Goal: Task Accomplishment & Management: Use online tool/utility

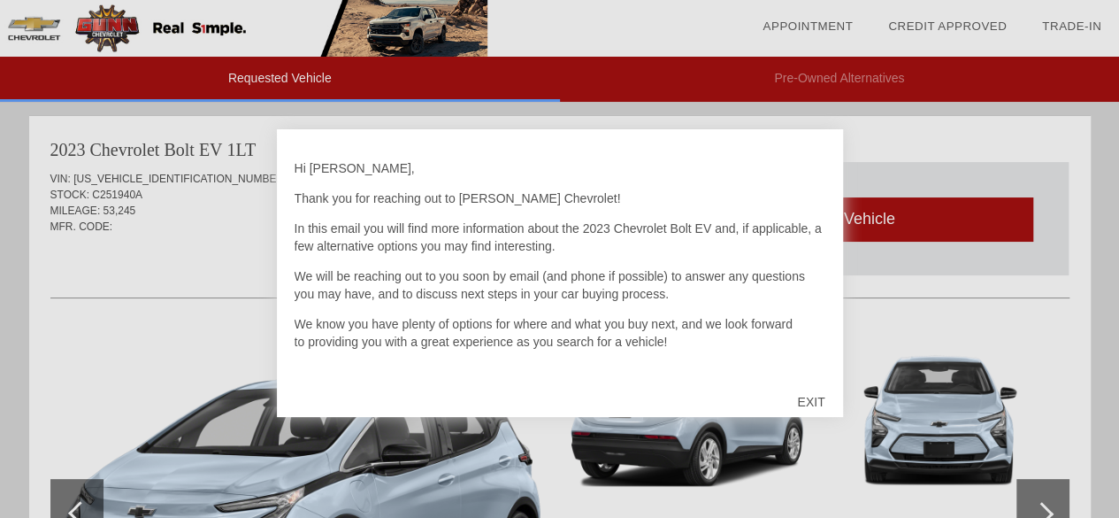
click at [813, 385] on div "EXIT" at bounding box center [811, 401] width 63 height 53
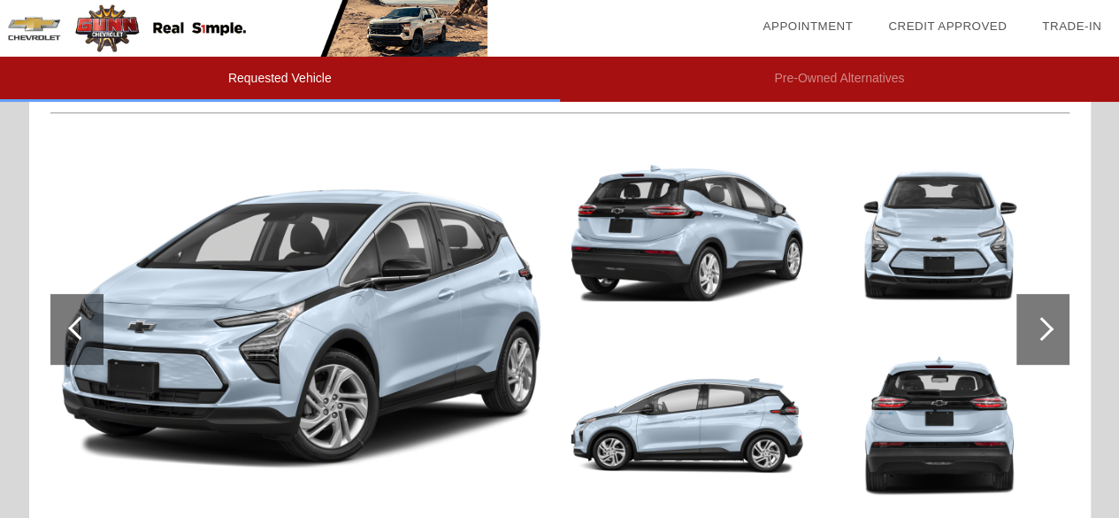
scroll to position [186, 0]
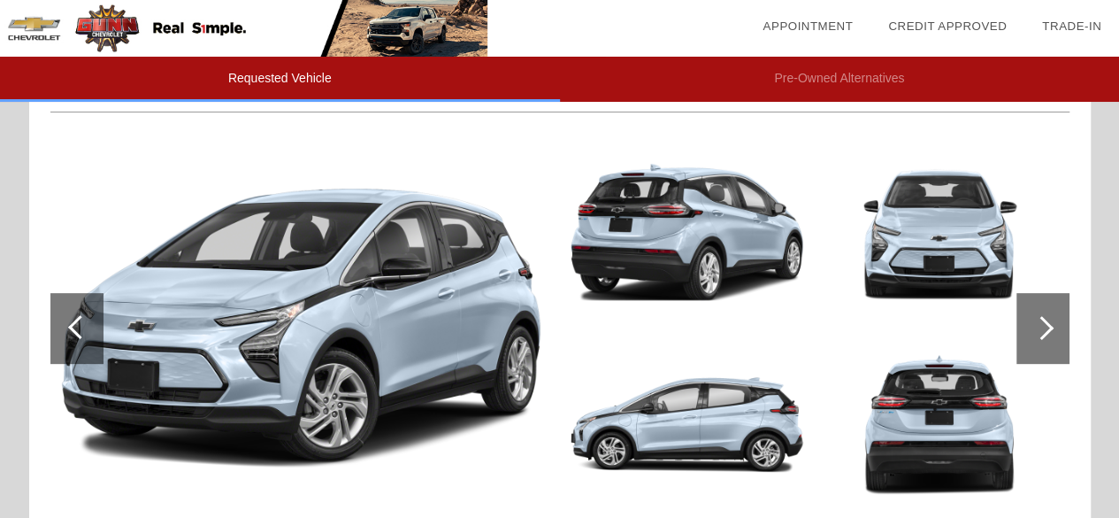
click at [1061, 325] on div at bounding box center [1043, 328] width 53 height 71
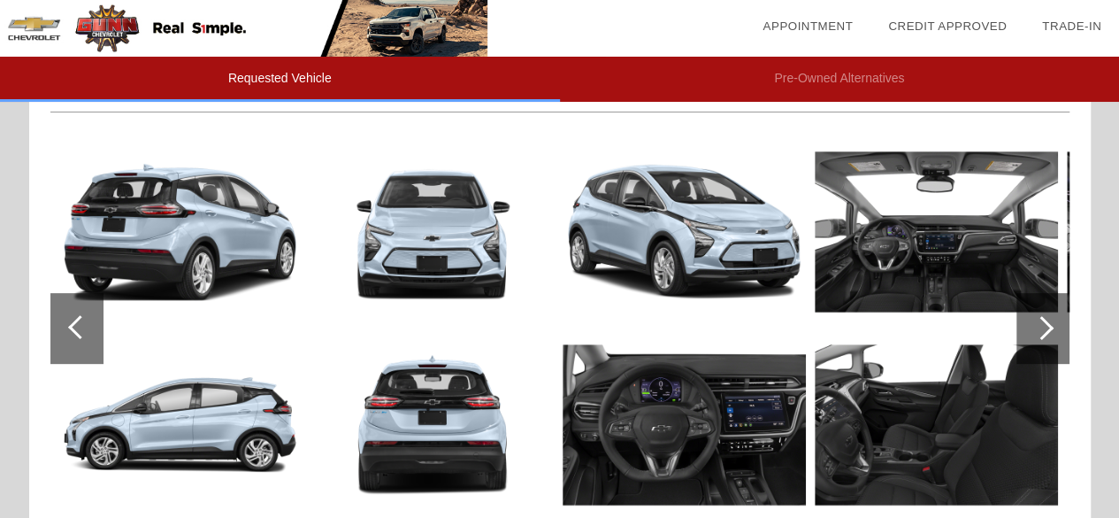
click at [969, 268] on img at bounding box center [936, 232] width 243 height 182
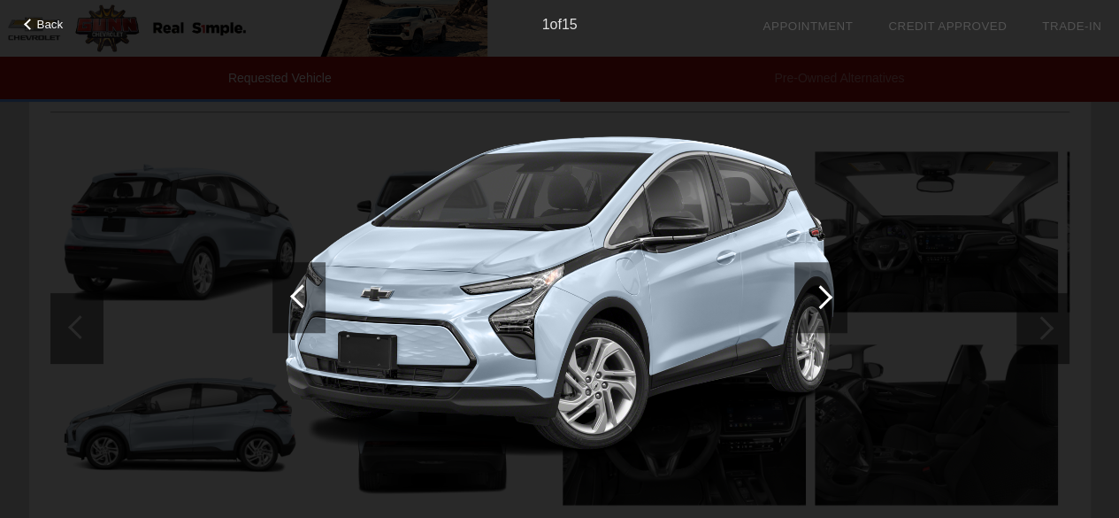
click at [1067, 319] on div "Back 1 of 15" at bounding box center [559, 259] width 1119 height 518
click at [820, 304] on div at bounding box center [821, 297] width 24 height 24
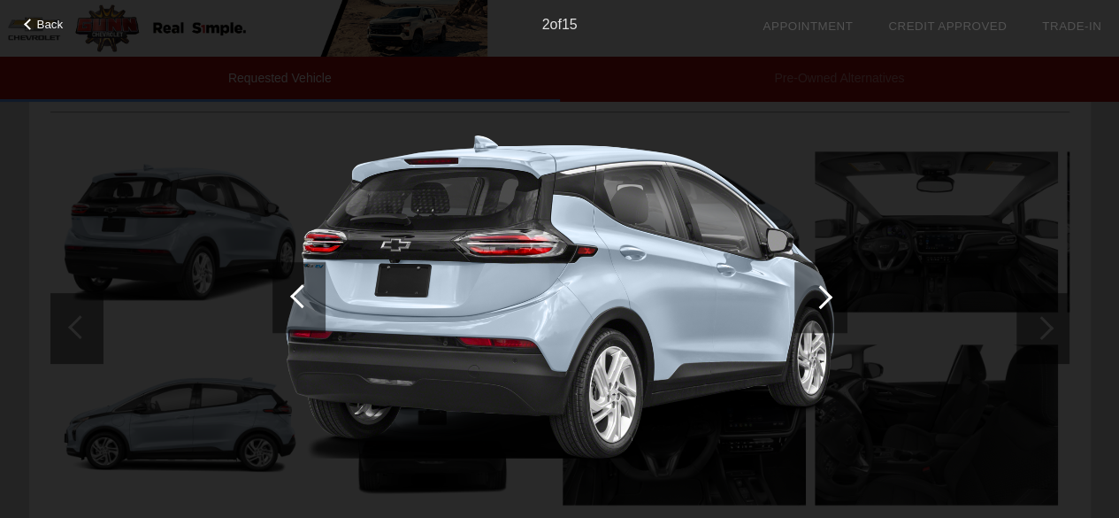
click at [820, 304] on div at bounding box center [821, 297] width 24 height 24
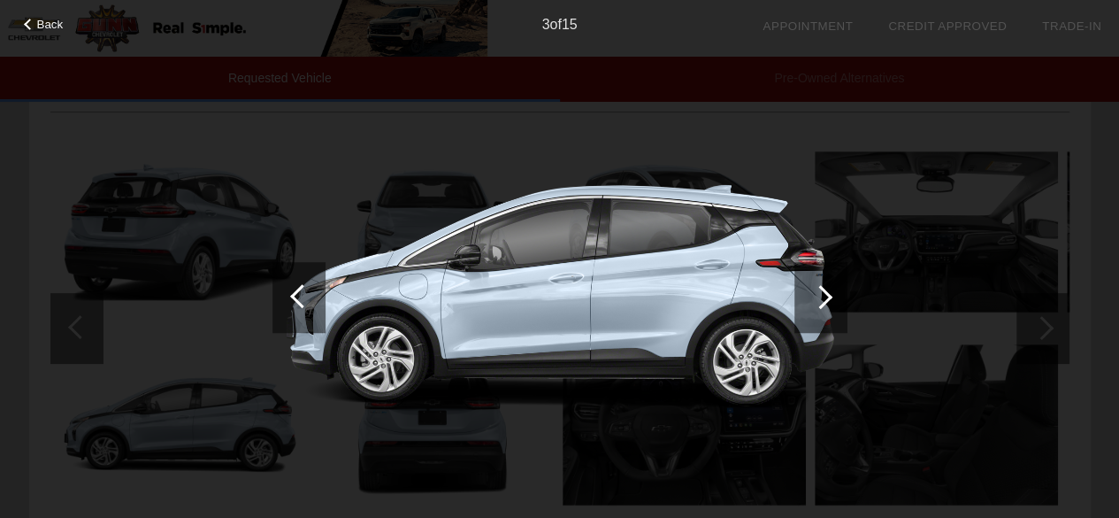
click at [820, 304] on div at bounding box center [821, 297] width 24 height 24
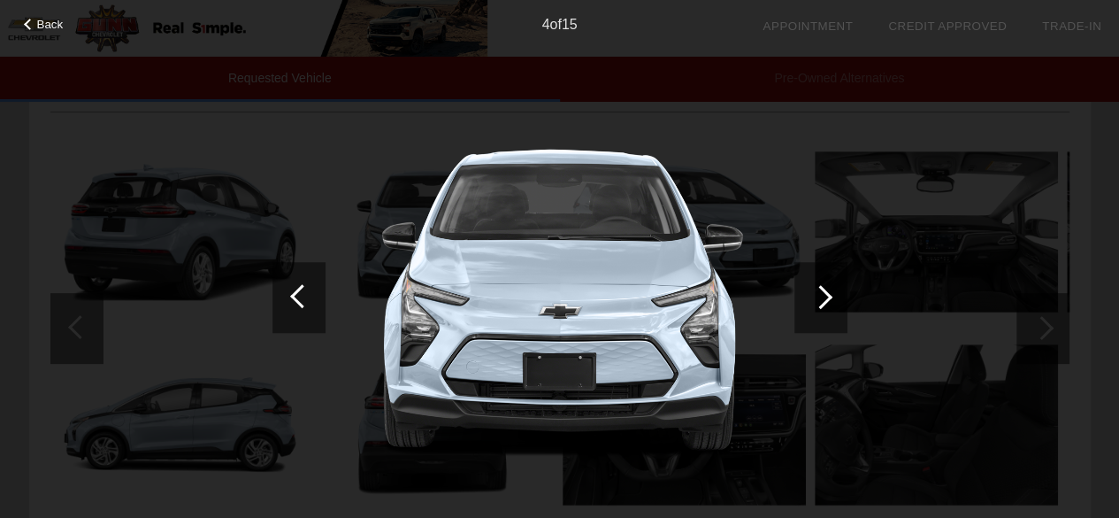
click at [820, 304] on div at bounding box center [821, 297] width 24 height 24
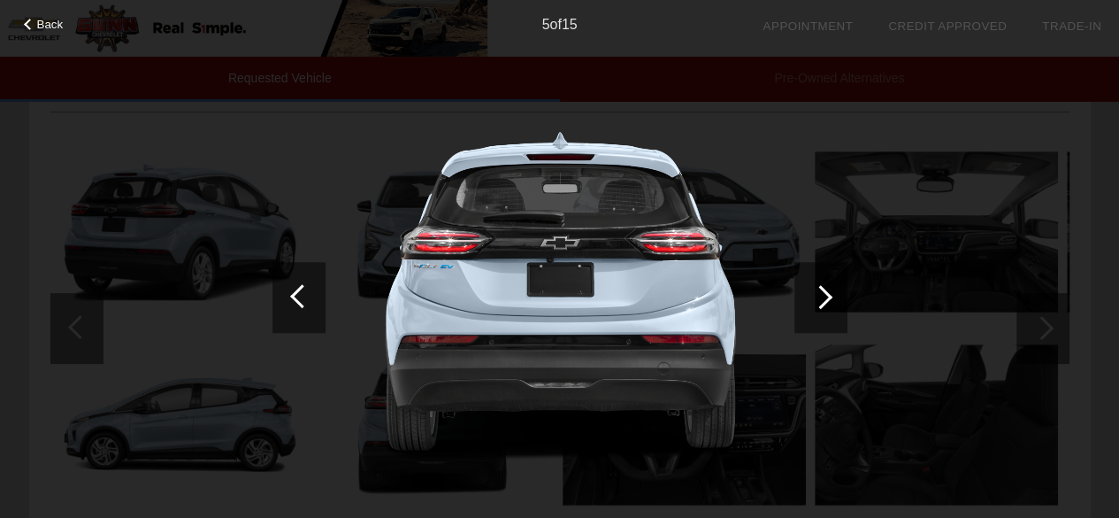
click at [820, 304] on div at bounding box center [821, 297] width 24 height 24
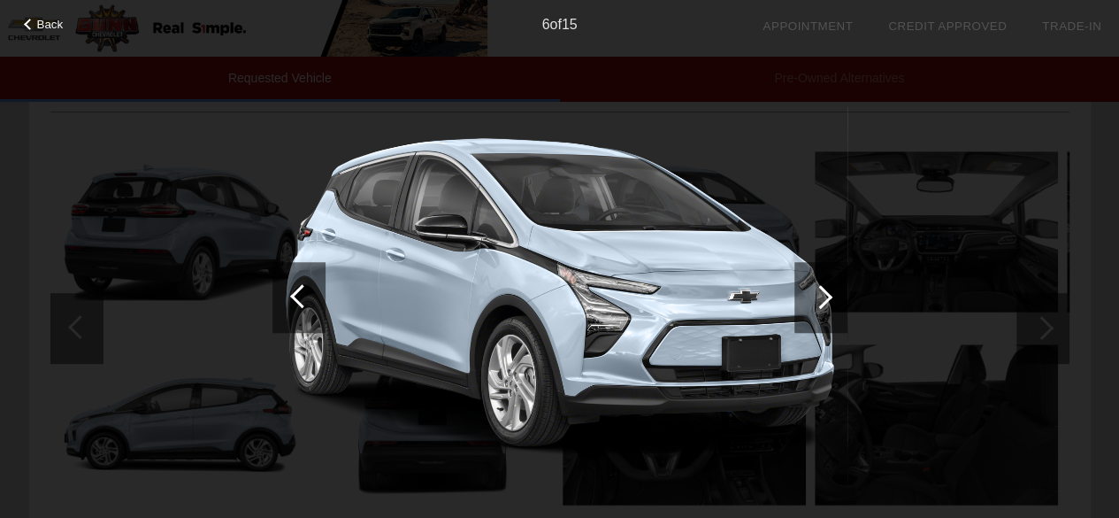
click at [820, 304] on div at bounding box center [821, 297] width 24 height 24
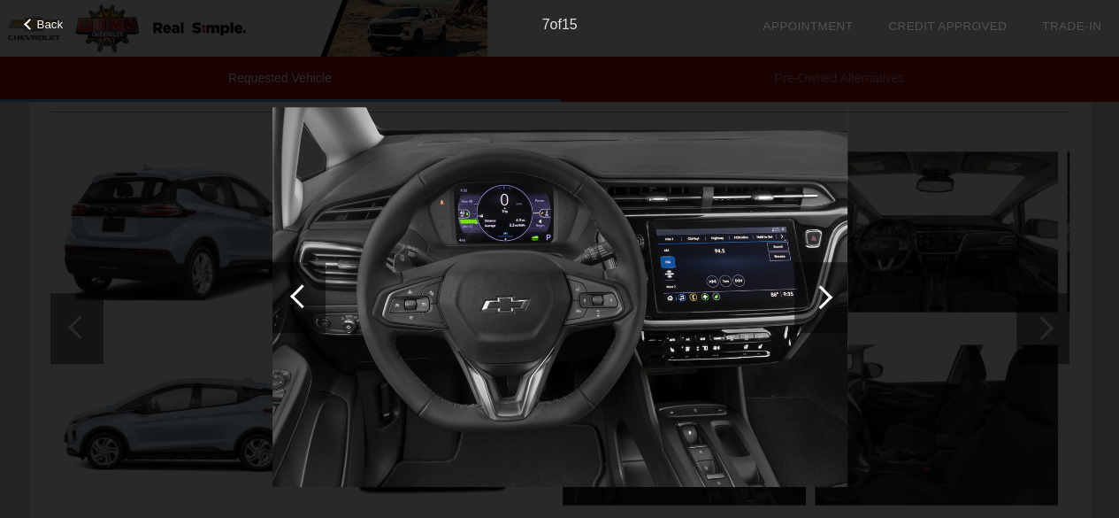
click at [820, 304] on div at bounding box center [821, 297] width 24 height 24
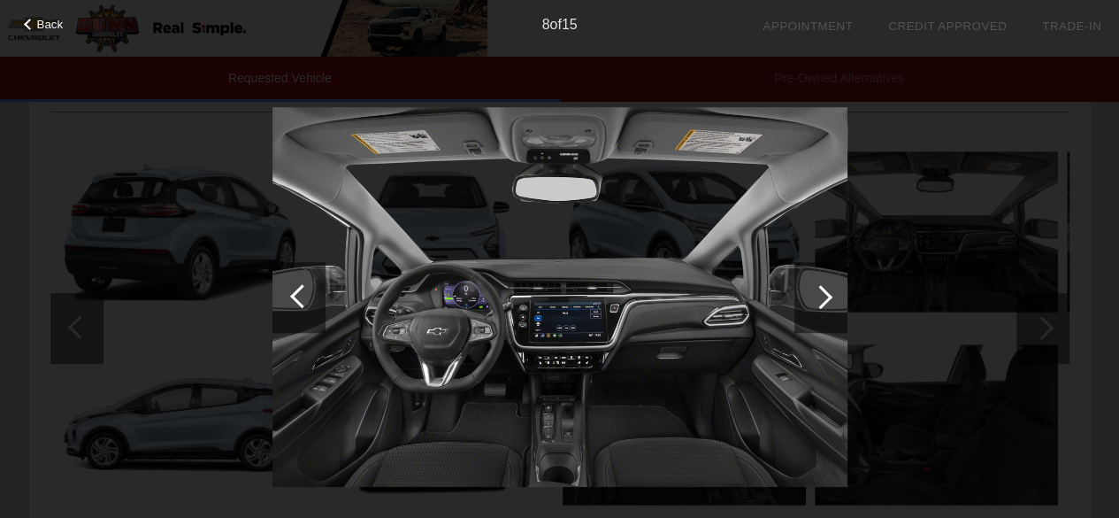
click at [820, 304] on div at bounding box center [821, 297] width 24 height 24
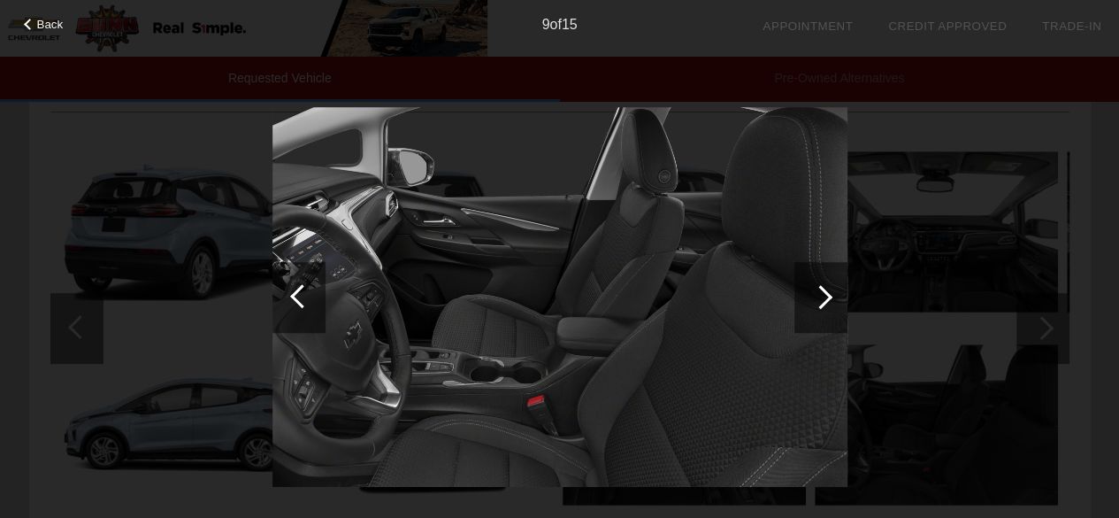
click at [820, 304] on div at bounding box center [821, 297] width 24 height 24
